Goal: Task Accomplishment & Management: Manage account settings

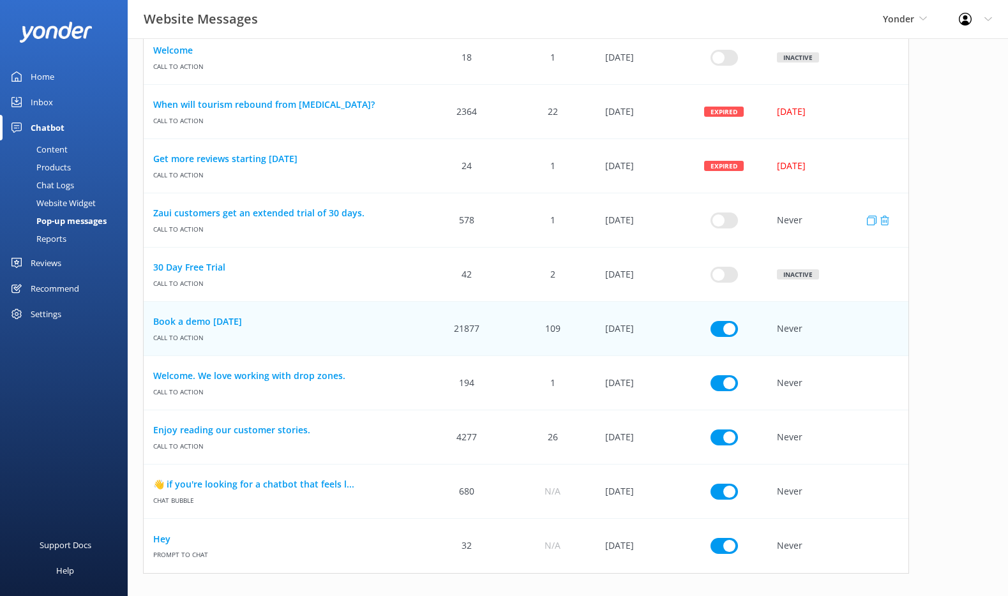
scroll to position [430, 0]
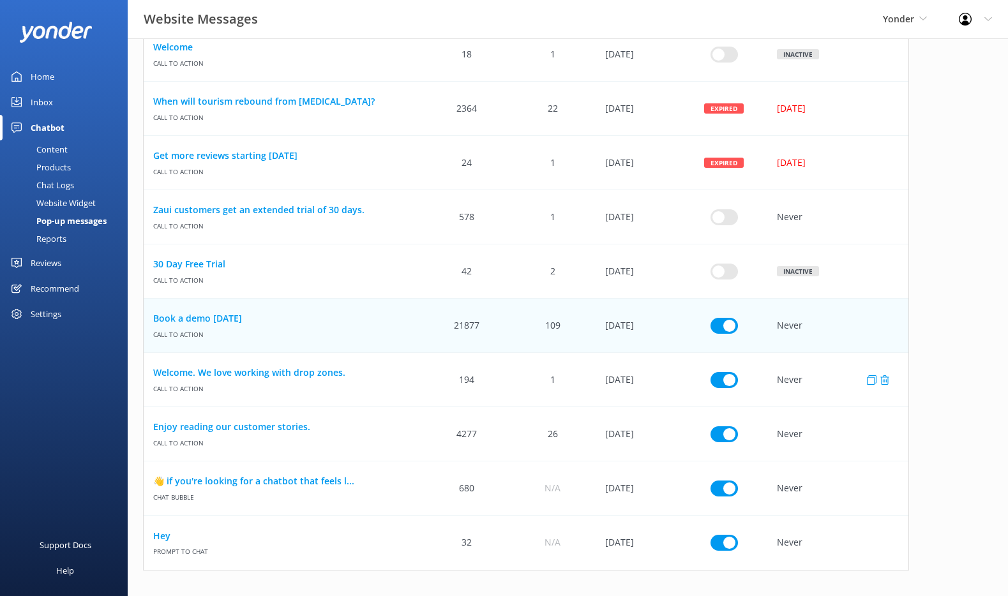
click at [403, 361] on div "Welcome. We love working with drop zones. Call to action" at bounding box center [284, 380] width 280 height 54
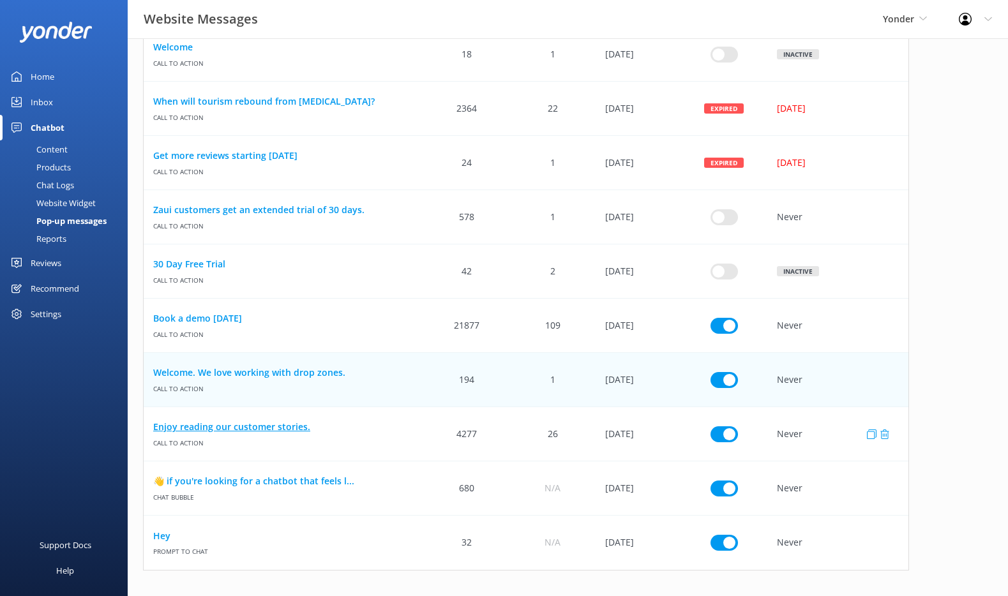
click at [395, 420] on link "Enjoy reading our customer stories." at bounding box center [283, 427] width 261 height 14
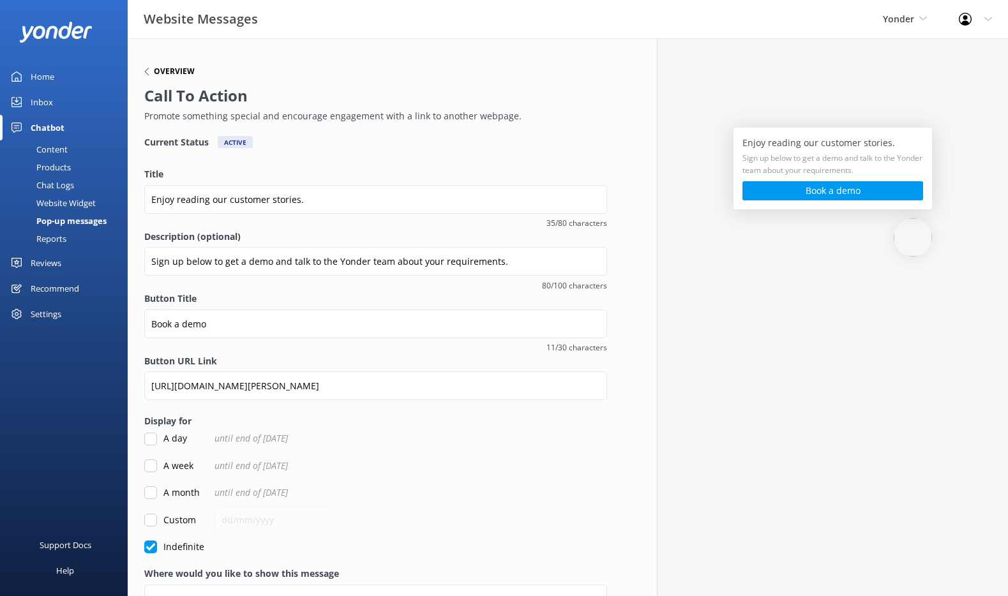
click at [171, 69] on h6 "Overview" at bounding box center [174, 72] width 41 height 8
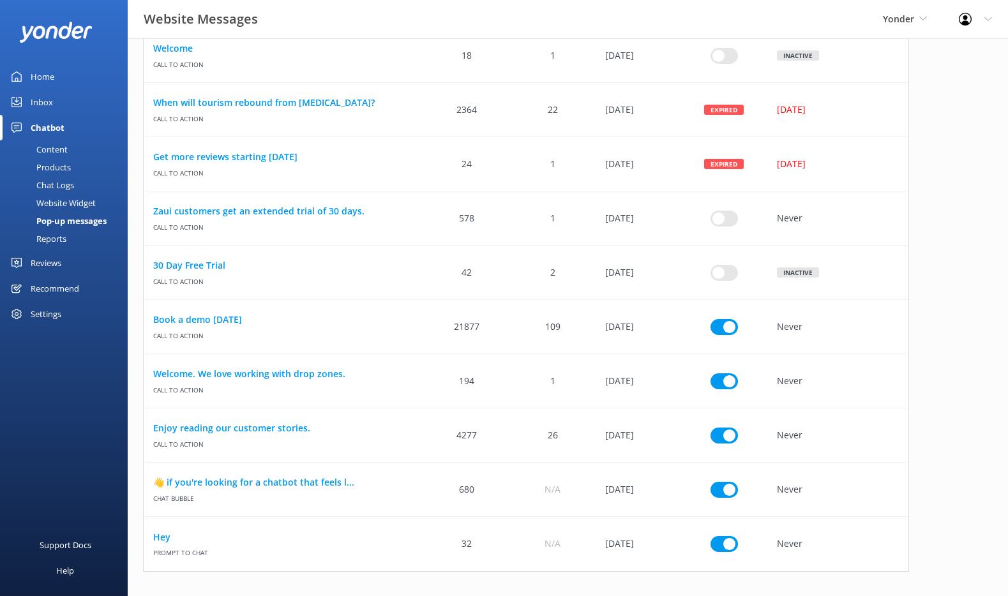
scroll to position [430, 0]
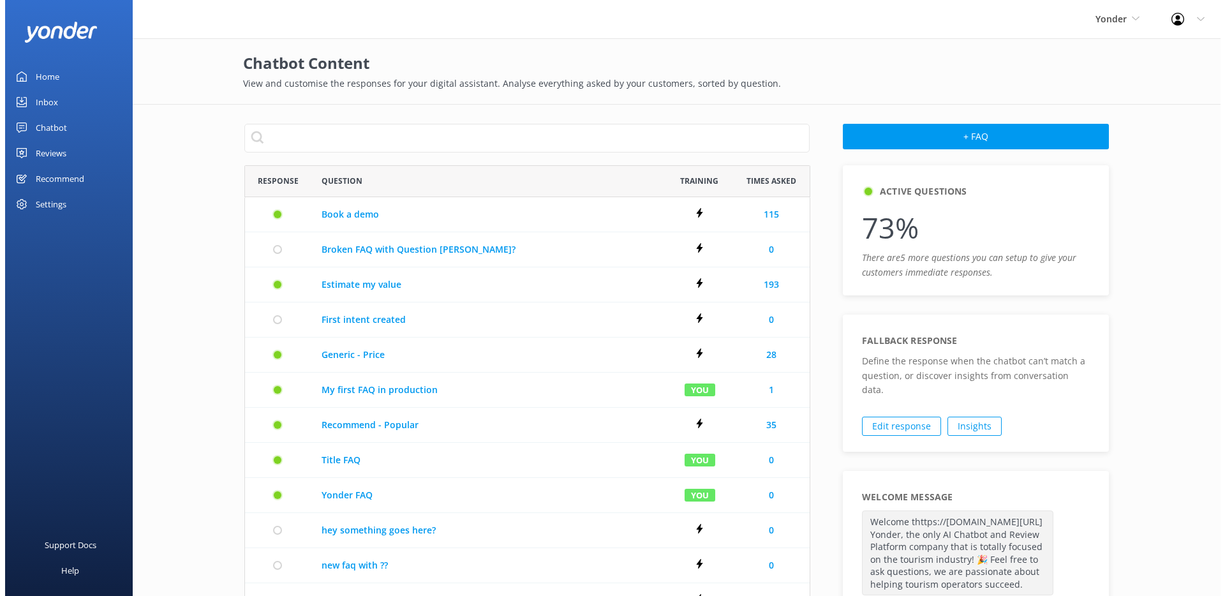
scroll to position [690, 556]
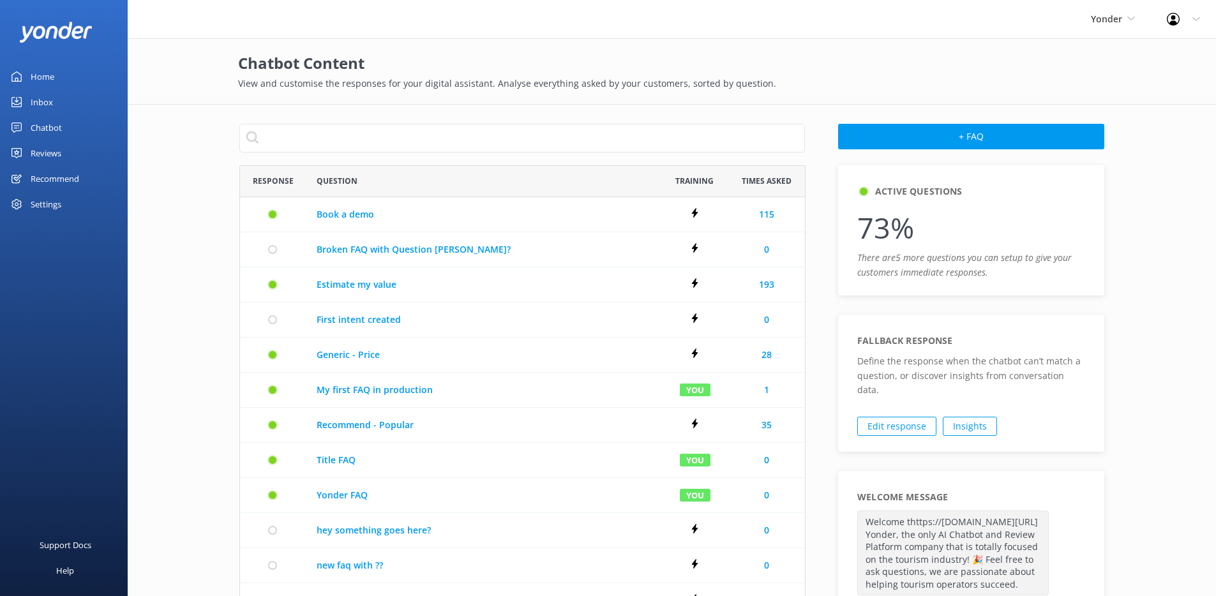
click at [1163, 19] on div "Profile Settings Logout" at bounding box center [1183, 19] width 65 height 38
click at [1137, 85] on link "Logout" at bounding box center [1153, 86] width 128 height 32
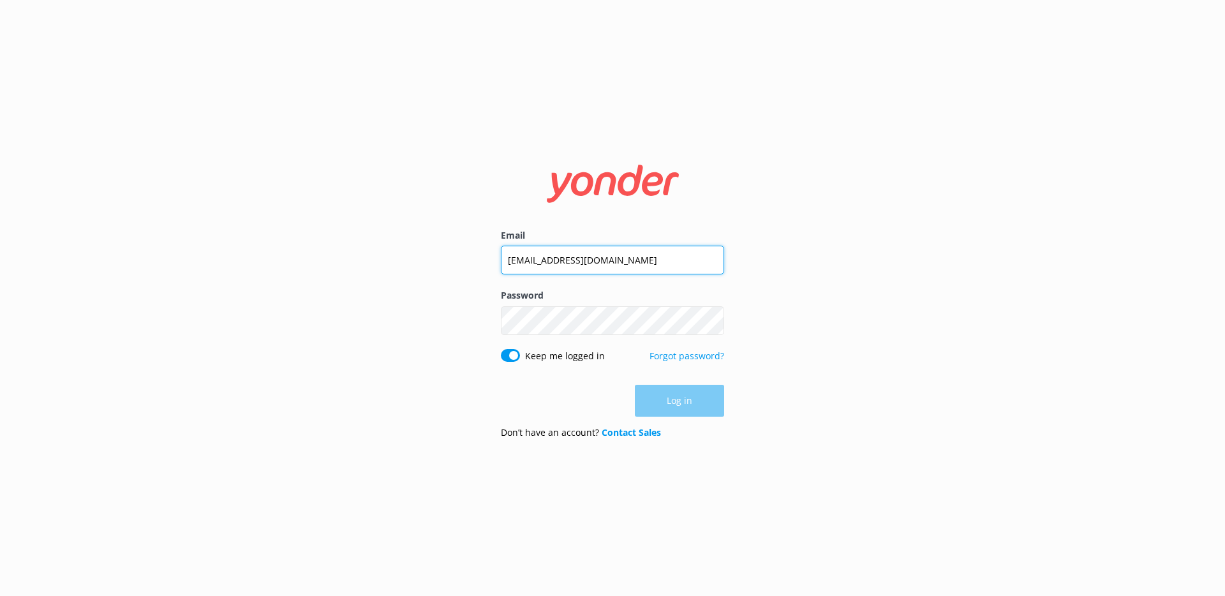
click at [541, 254] on input "[EMAIL_ADDRESS][DOMAIN_NAME]" at bounding box center [612, 260] width 223 height 29
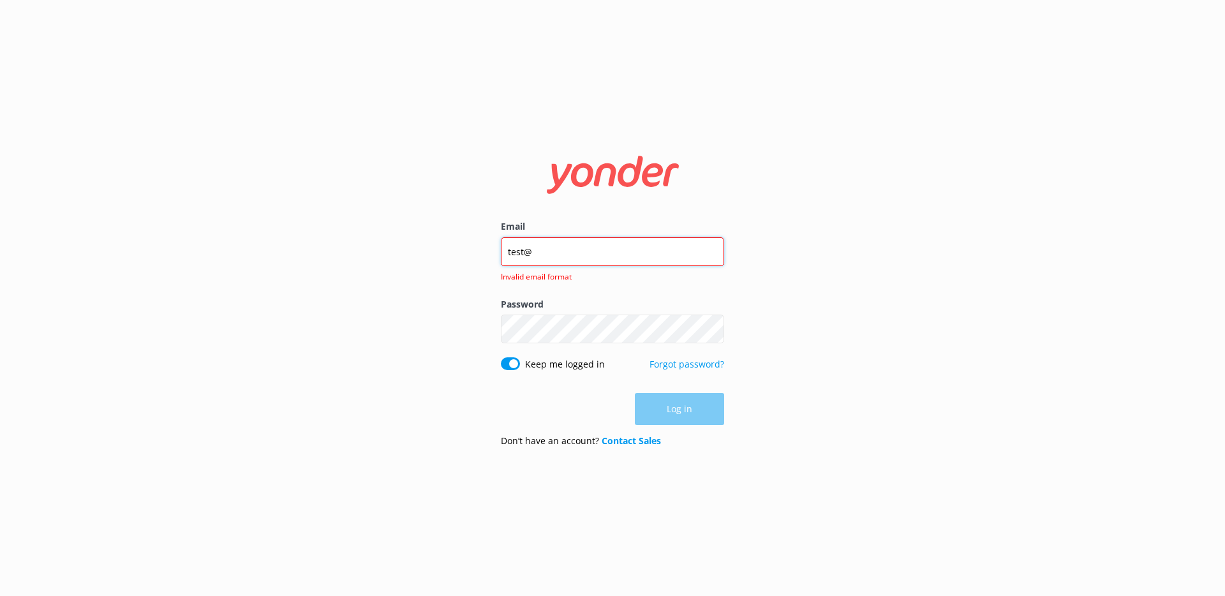
type input "test@"
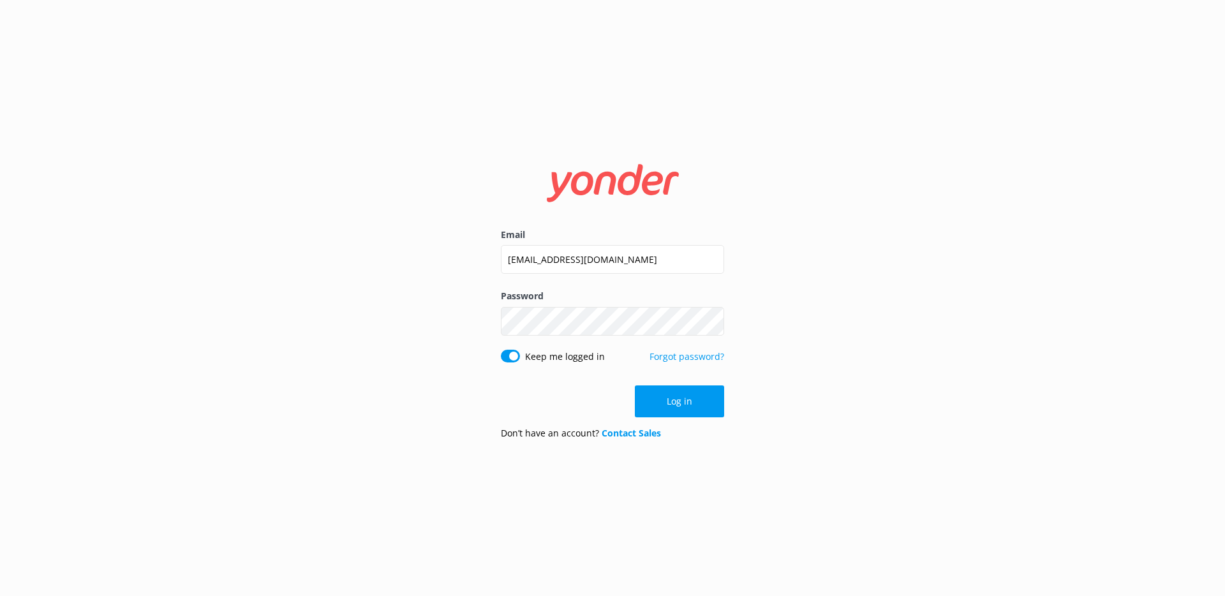
click at [590, 260] on input "[EMAIL_ADDRESS][DOMAIN_NAME]" at bounding box center [612, 259] width 223 height 29
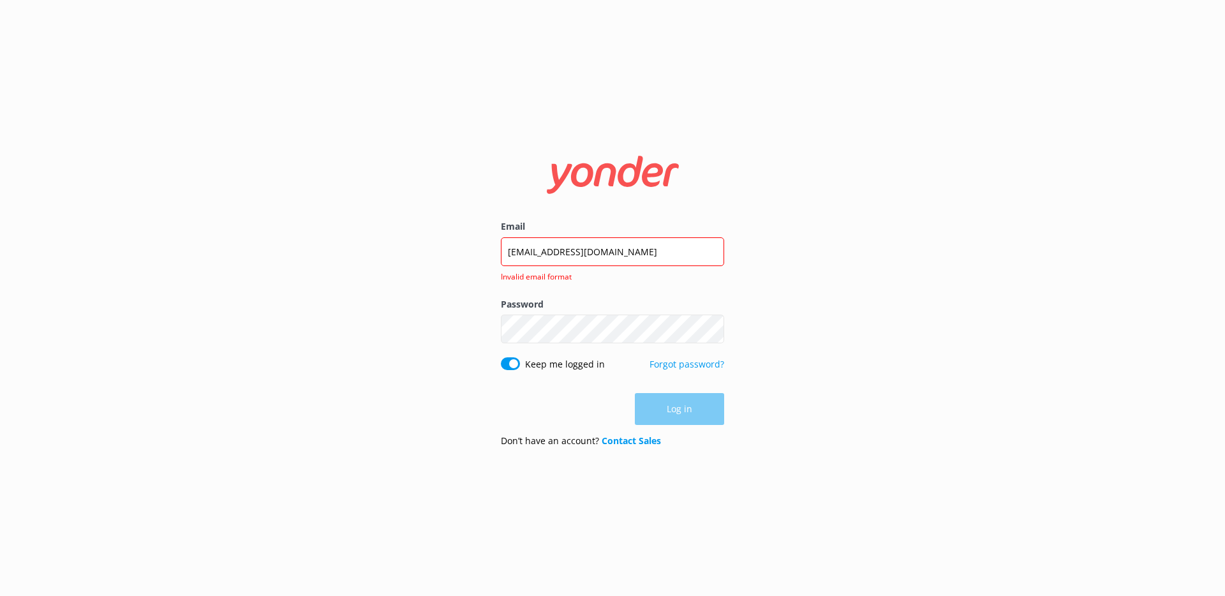
type input "[EMAIL_ADDRESS][DOMAIN_NAME]"
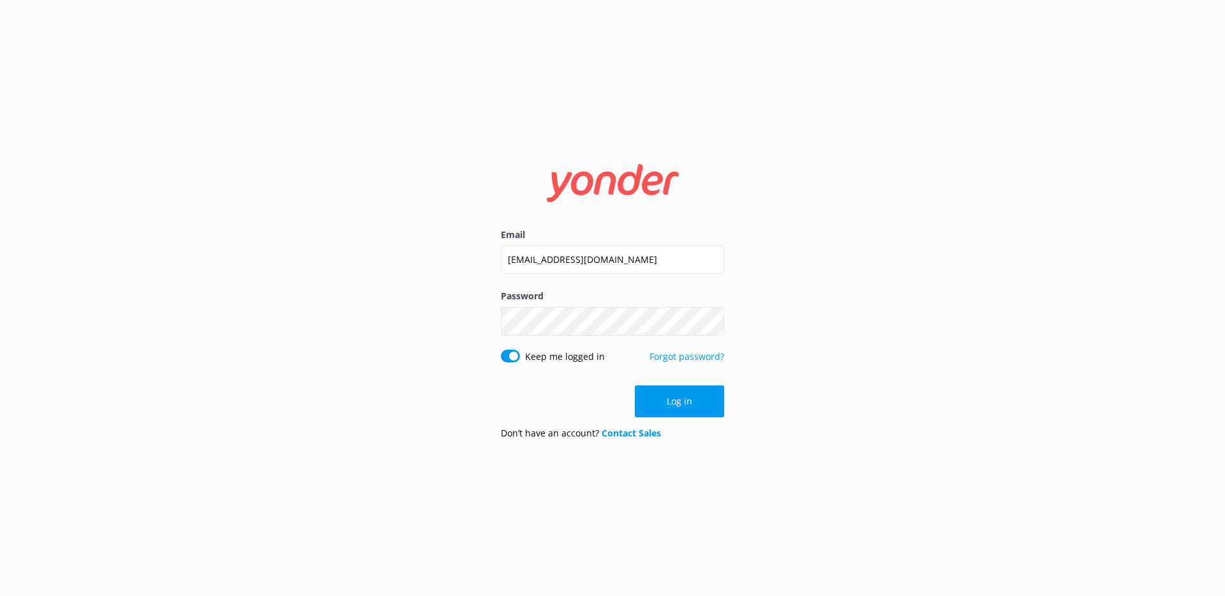
click at [499, 419] on div "Email [EMAIL_ADDRESS][DOMAIN_NAME] Password Show password Keep me logged in For…" at bounding box center [612, 298] width 255 height 303
click at [667, 403] on button "Log in" at bounding box center [679, 401] width 89 height 32
